Goal: Task Accomplishment & Management: Use online tool/utility

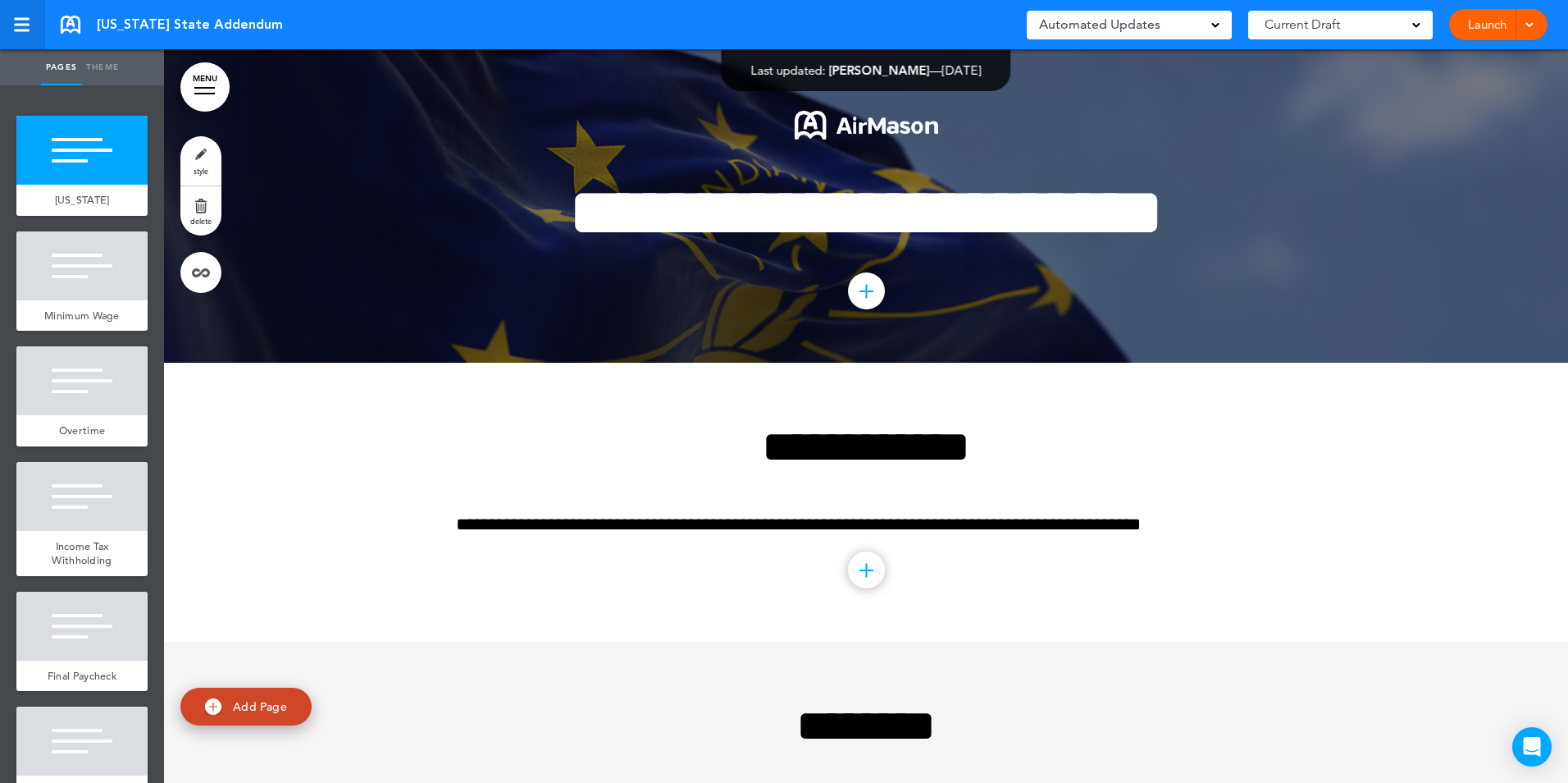
click at [21, 30] on div at bounding box center [22, 31] width 16 height 2
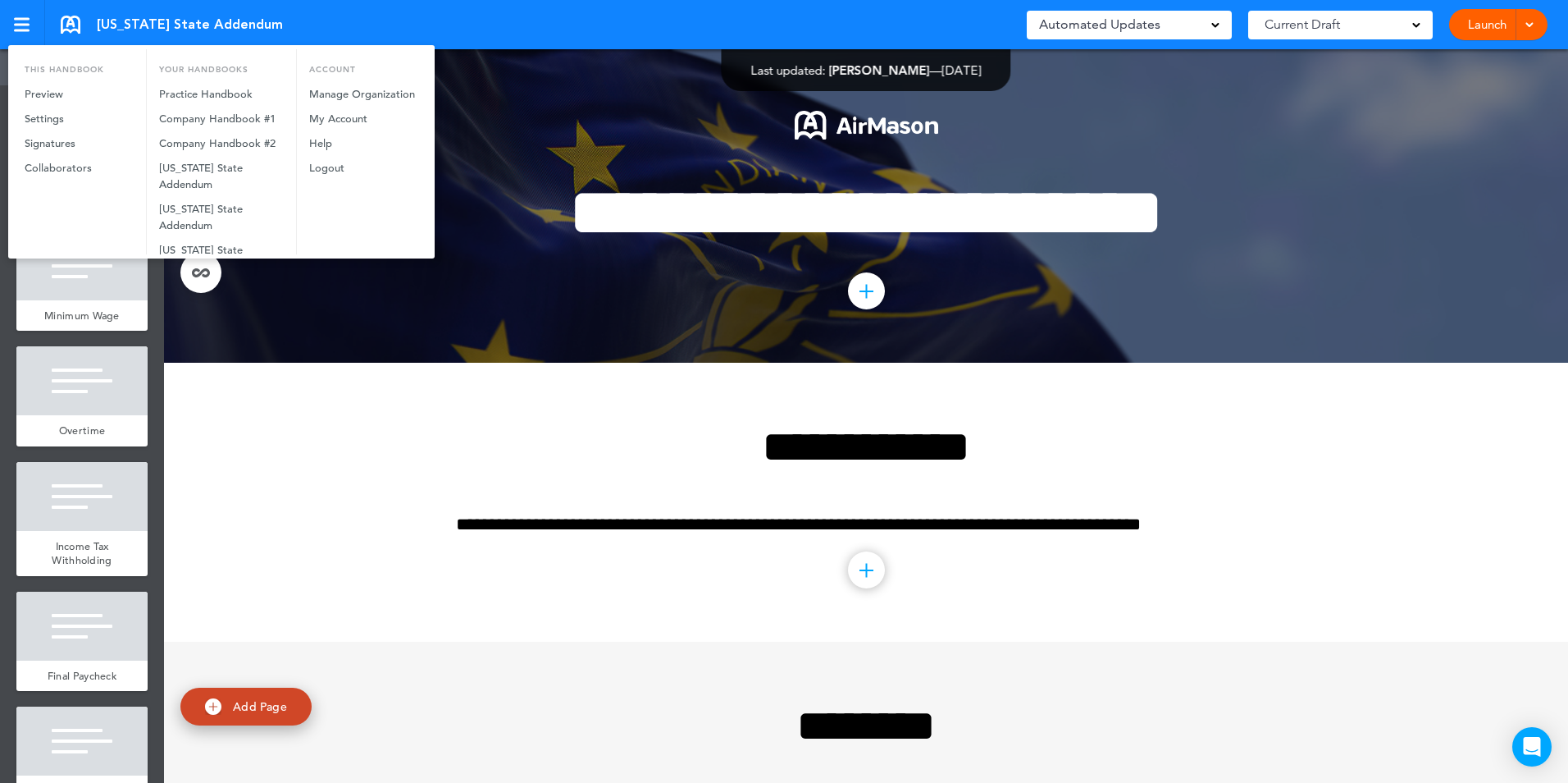
drag, startPoint x: 236, startPoint y: 302, endPoint x: 258, endPoint y: 293, distance: 23.8
click at [236, 302] on div at bounding box center [784, 392] width 1568 height 783
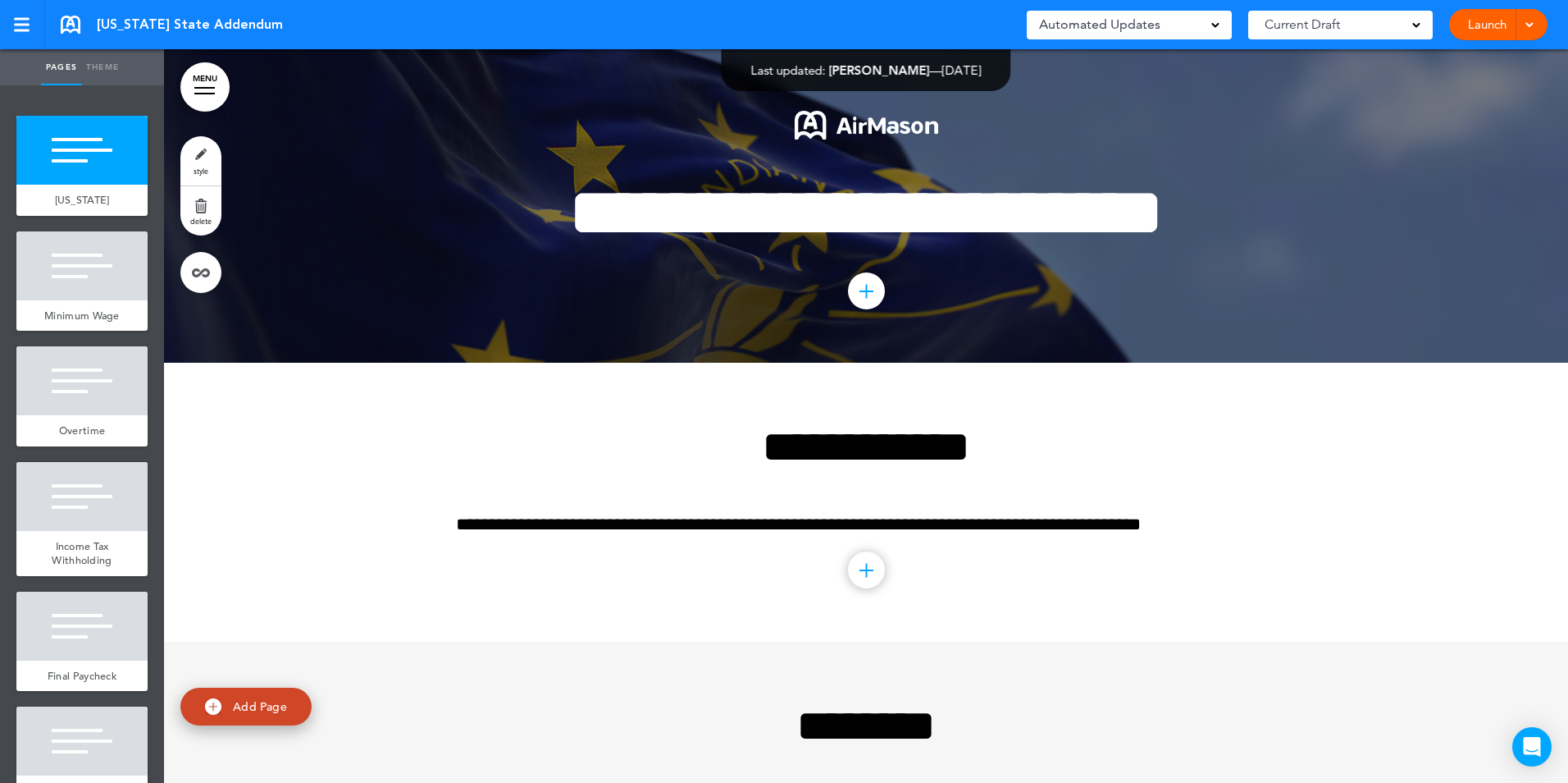
click at [205, 76] on link "MENU" at bounding box center [205, 86] width 49 height 49
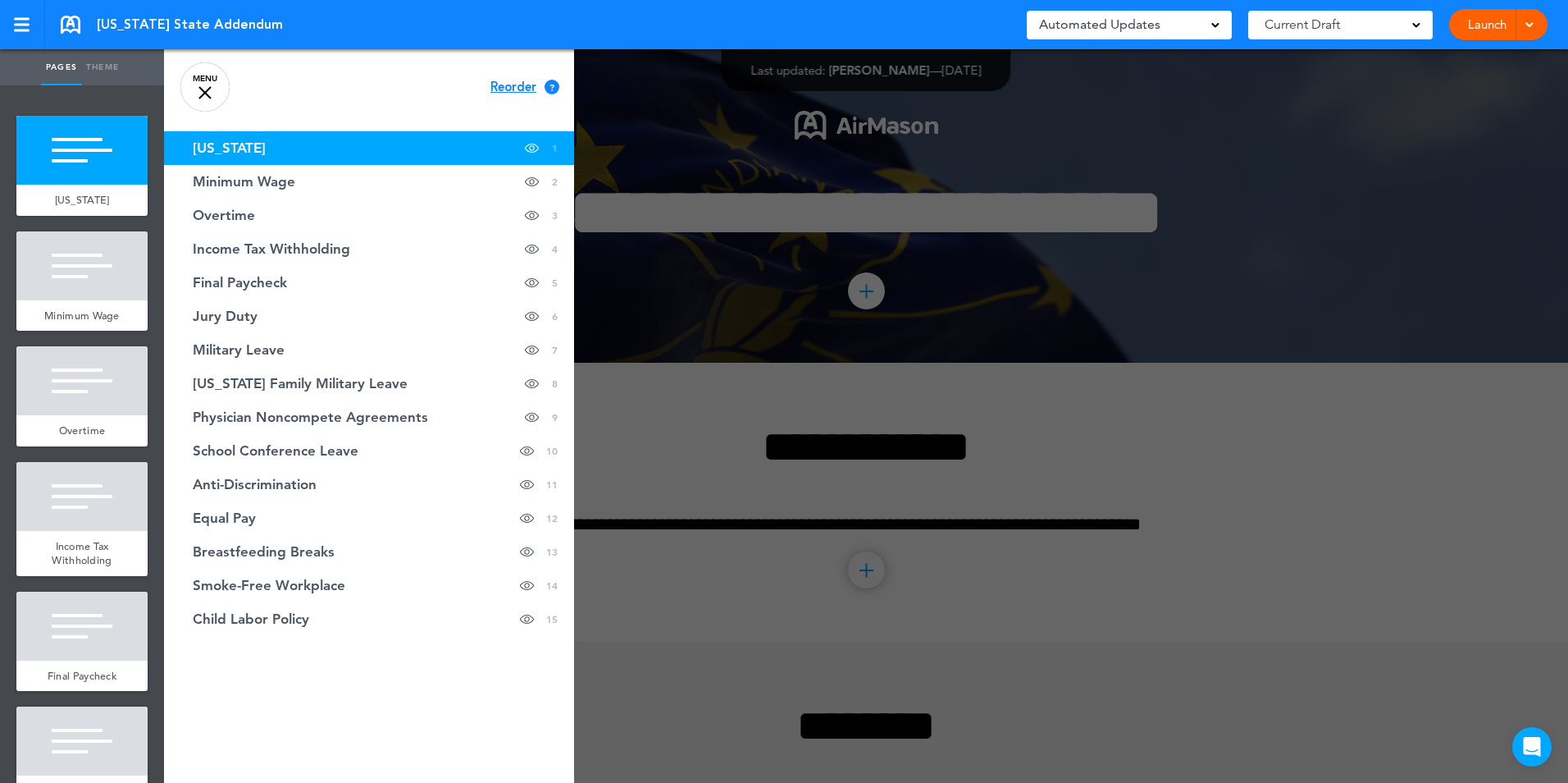
click at [214, 87] on link "MENU" at bounding box center [205, 86] width 49 height 49
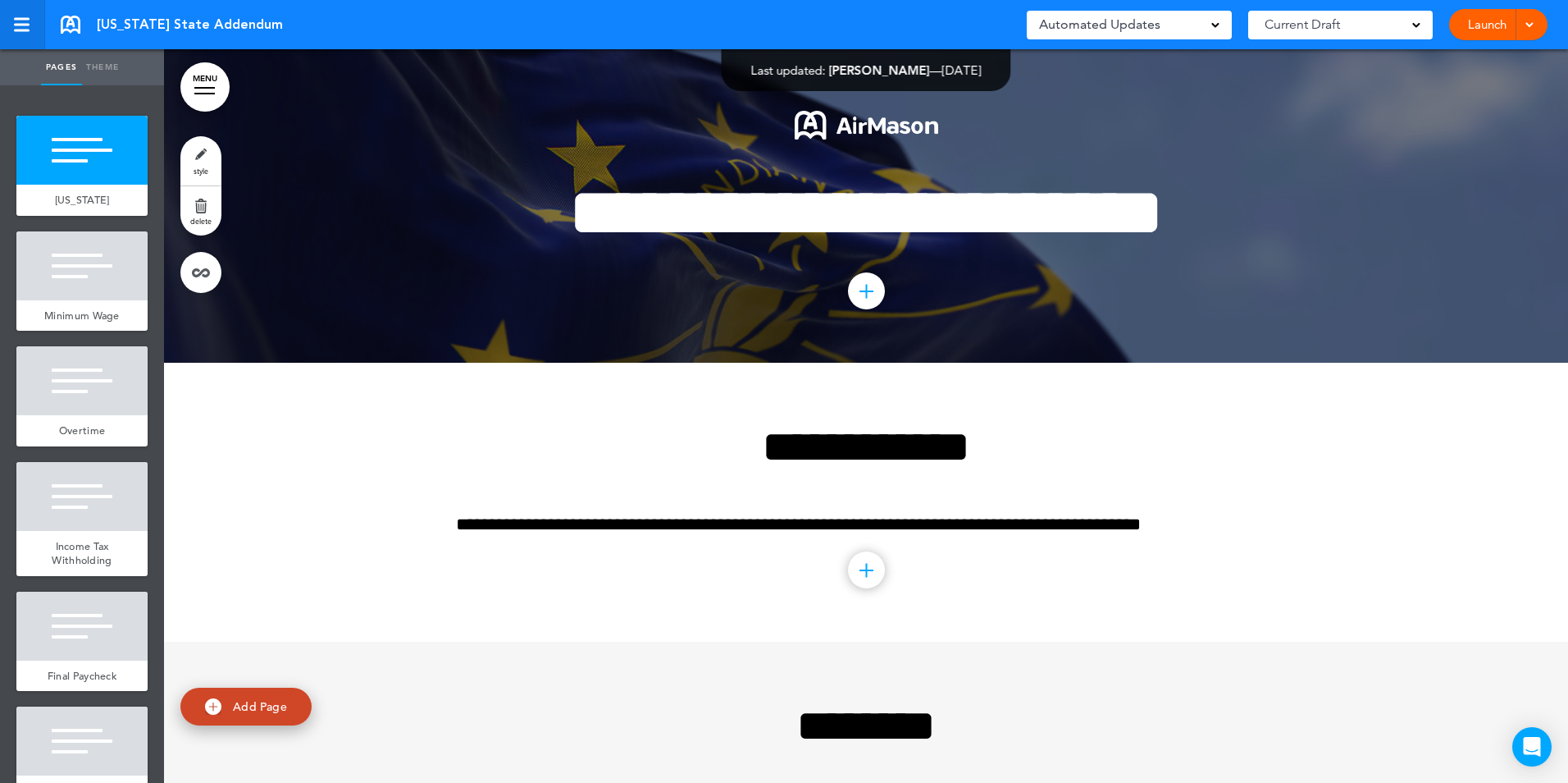
click at [23, 21] on div at bounding box center [21, 25] width 15 height 14
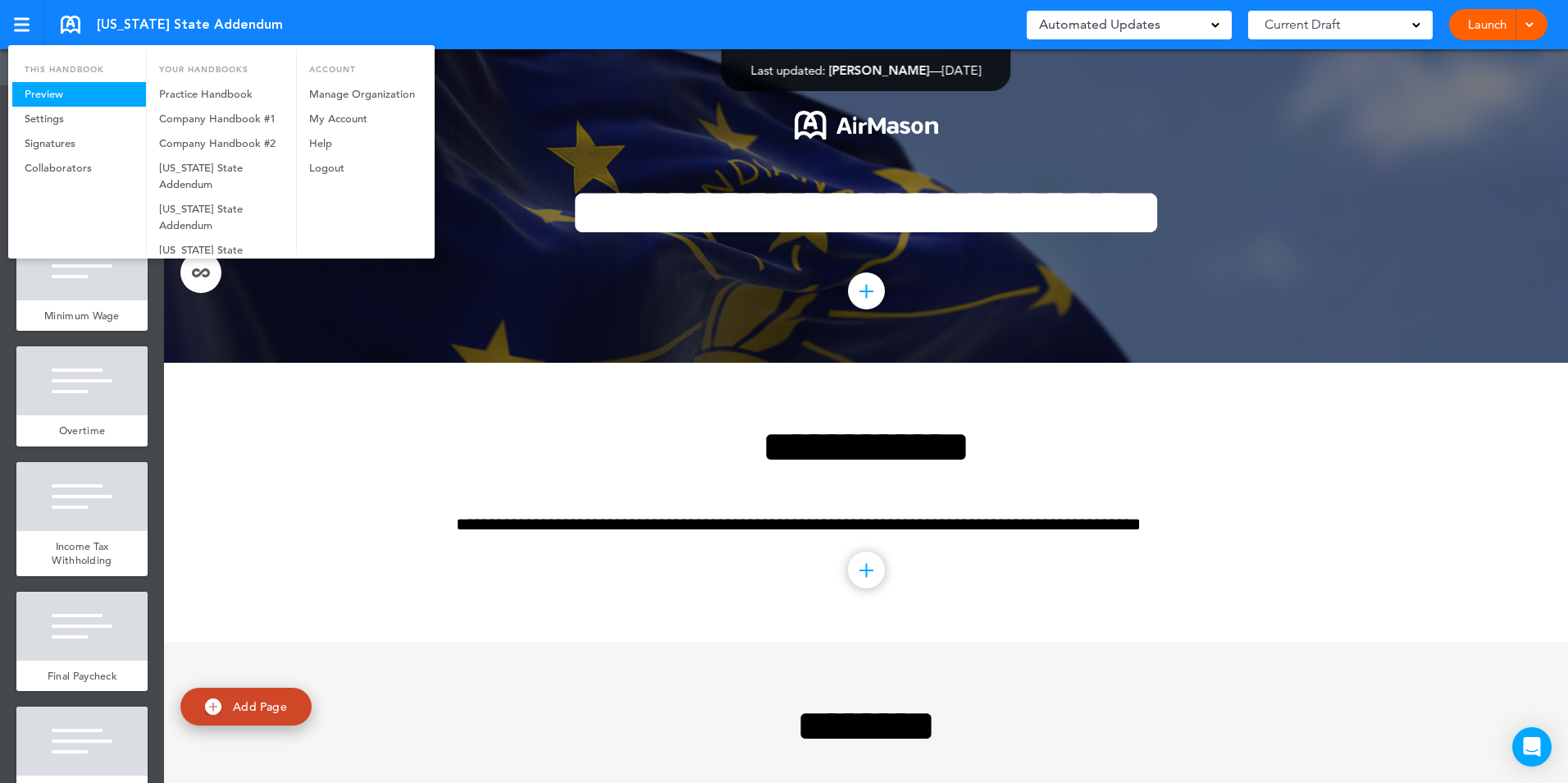
click at [58, 93] on link "Preview" at bounding box center [79, 94] width 134 height 25
